Goal: Task Accomplishment & Management: Manage account settings

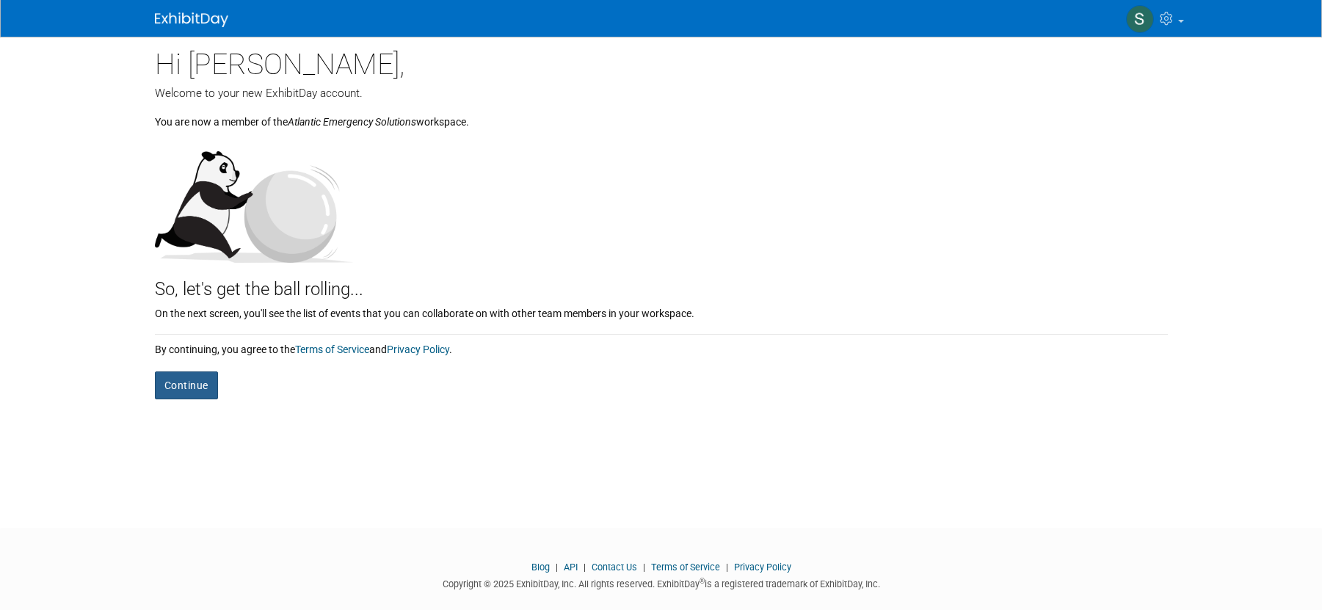
click at [188, 380] on button "Continue" at bounding box center [186, 385] width 63 height 28
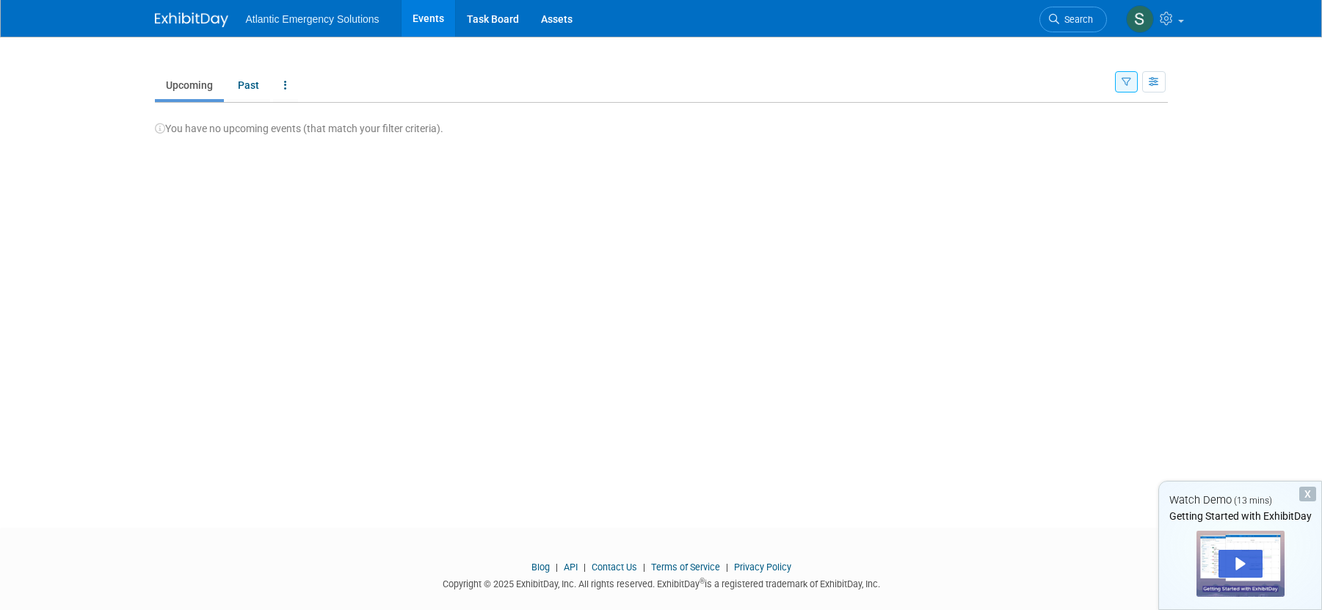
scroll to position [1, 0]
click at [316, 124] on span "You have no upcoming events (that match your filter criteria)." at bounding box center [299, 128] width 288 height 12
click at [1183, 22] on link at bounding box center [1154, 18] width 72 height 37
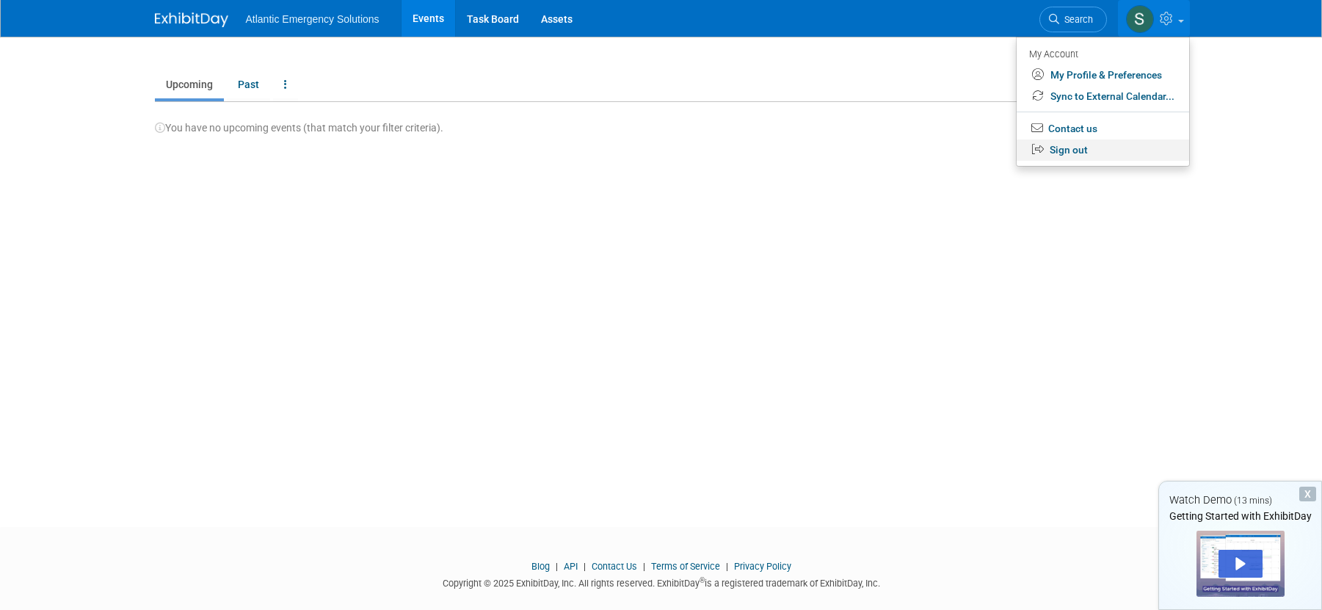
click at [1074, 158] on link "Sign out" at bounding box center [1102, 149] width 172 height 21
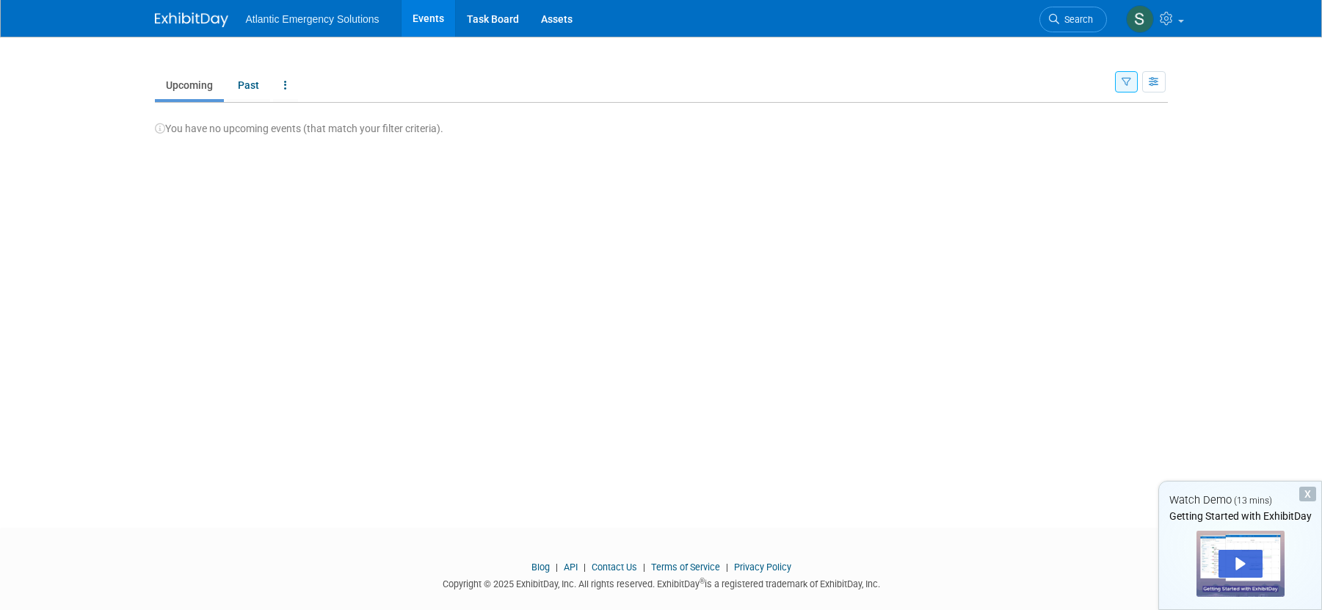
click at [430, 18] on link "Events" at bounding box center [428, 18] width 54 height 37
click at [1185, 19] on link at bounding box center [1154, 18] width 72 height 37
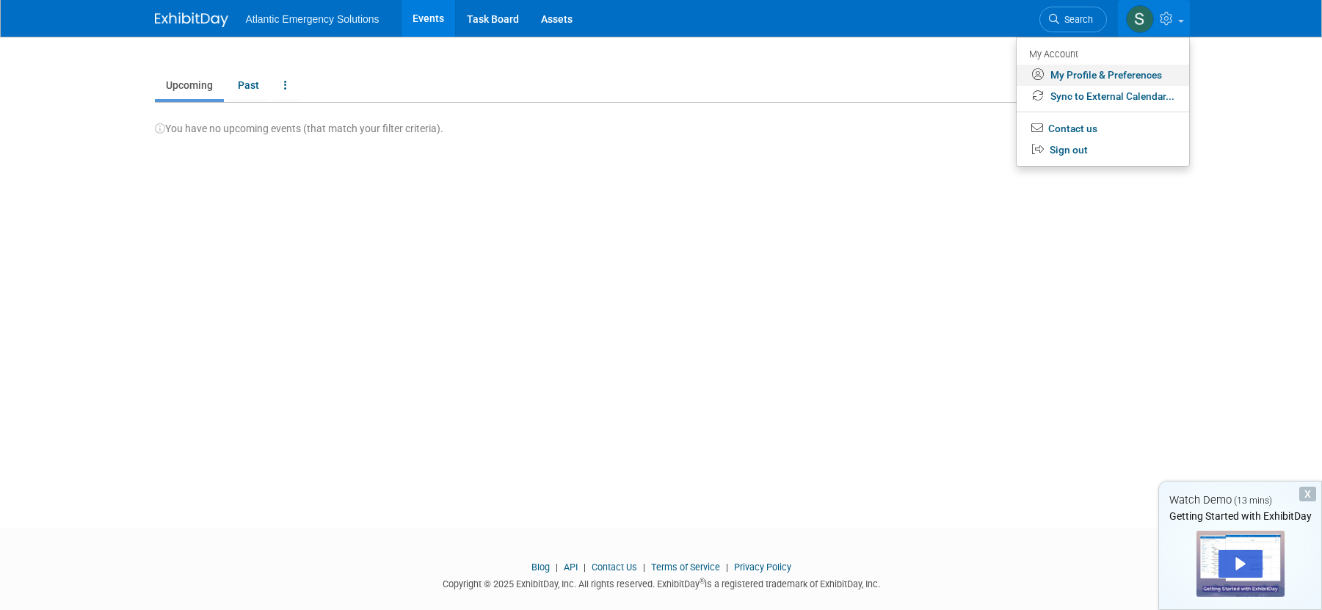
click at [1093, 80] on link "My Profile & Preferences" at bounding box center [1102, 75] width 172 height 21
